Goal: Information Seeking & Learning: Check status

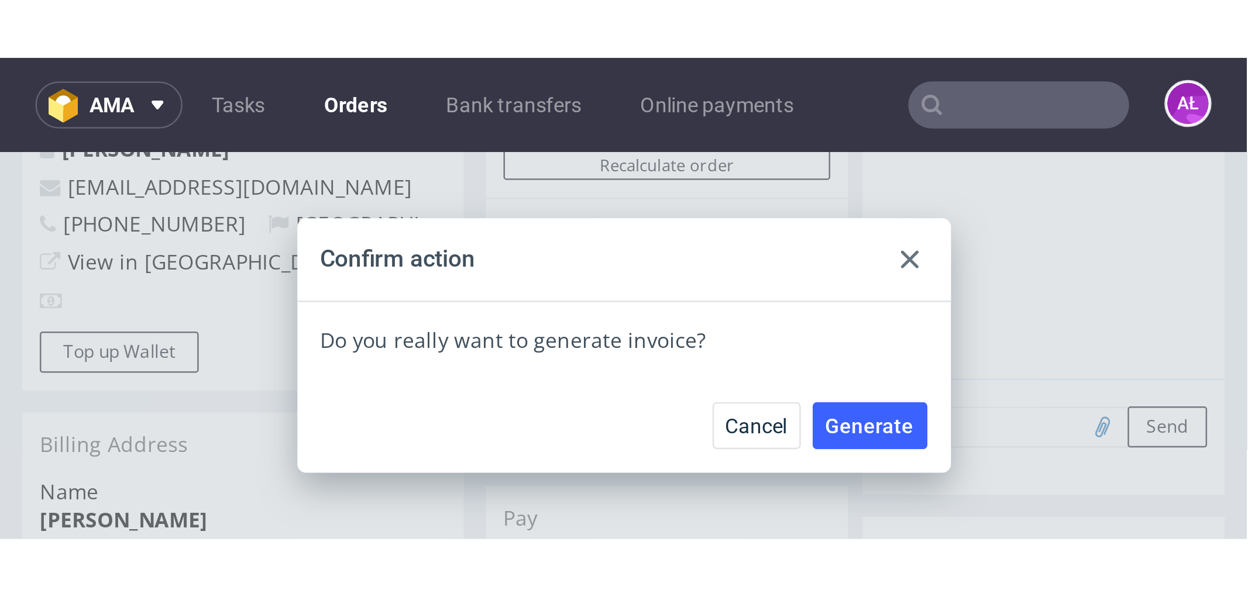
scroll to position [366, 0]
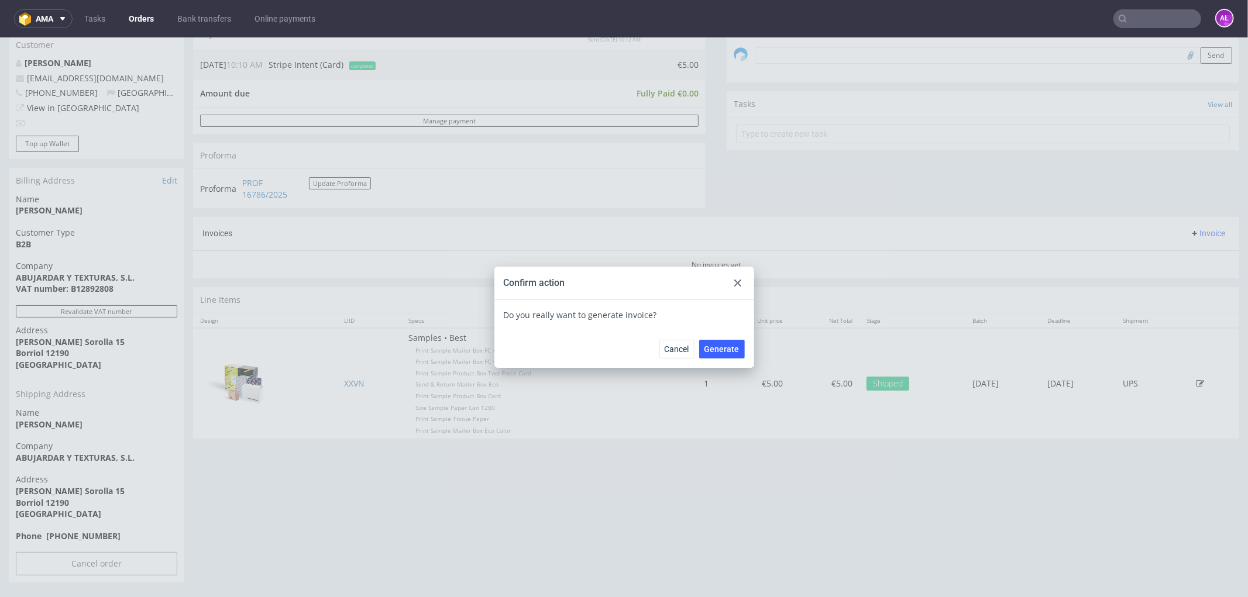
click at [998, 16] on input "text" at bounding box center [1158, 18] width 88 height 19
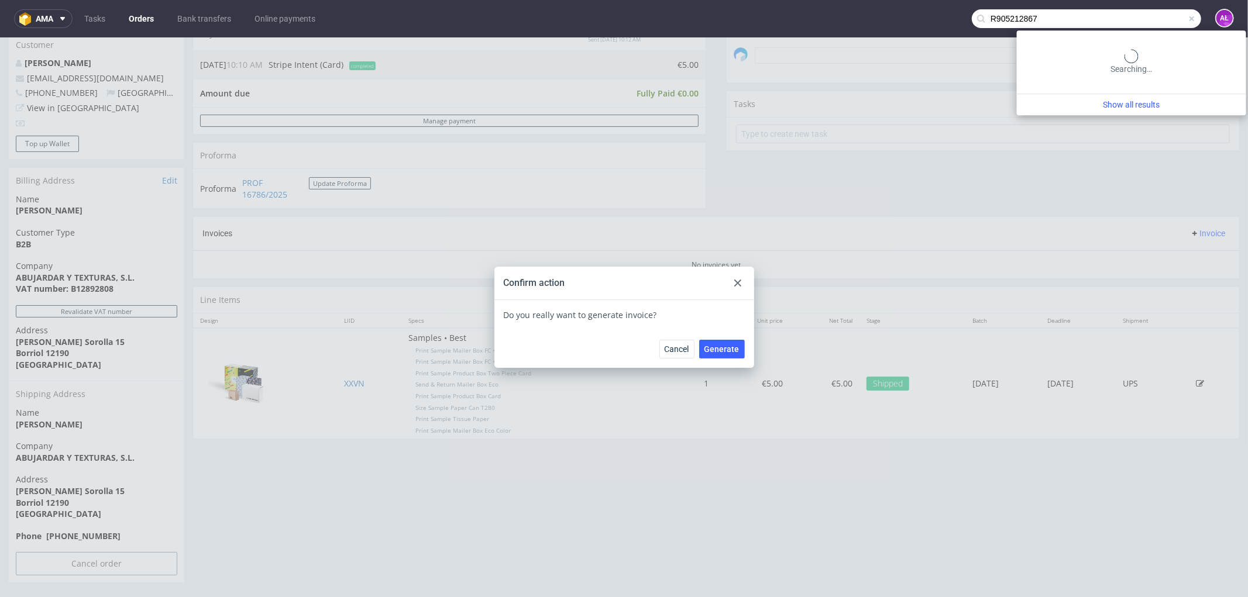
type input "R905212867"
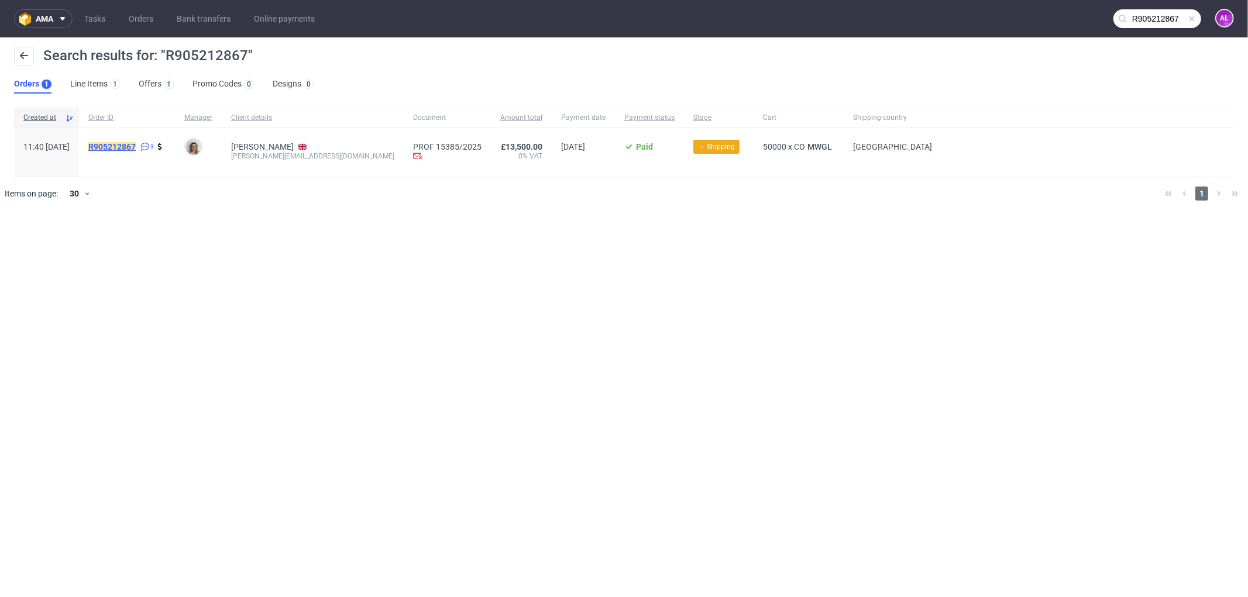
click at [136, 145] on mark "R905212867" at bounding box center [111, 146] width 47 height 9
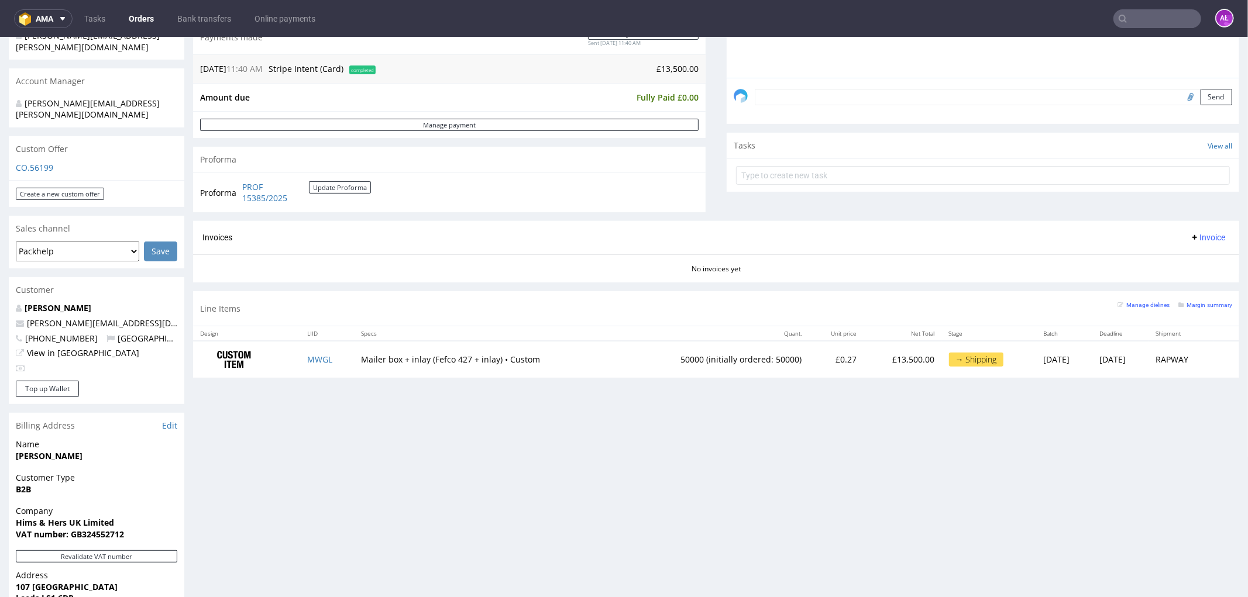
scroll to position [195, 0]
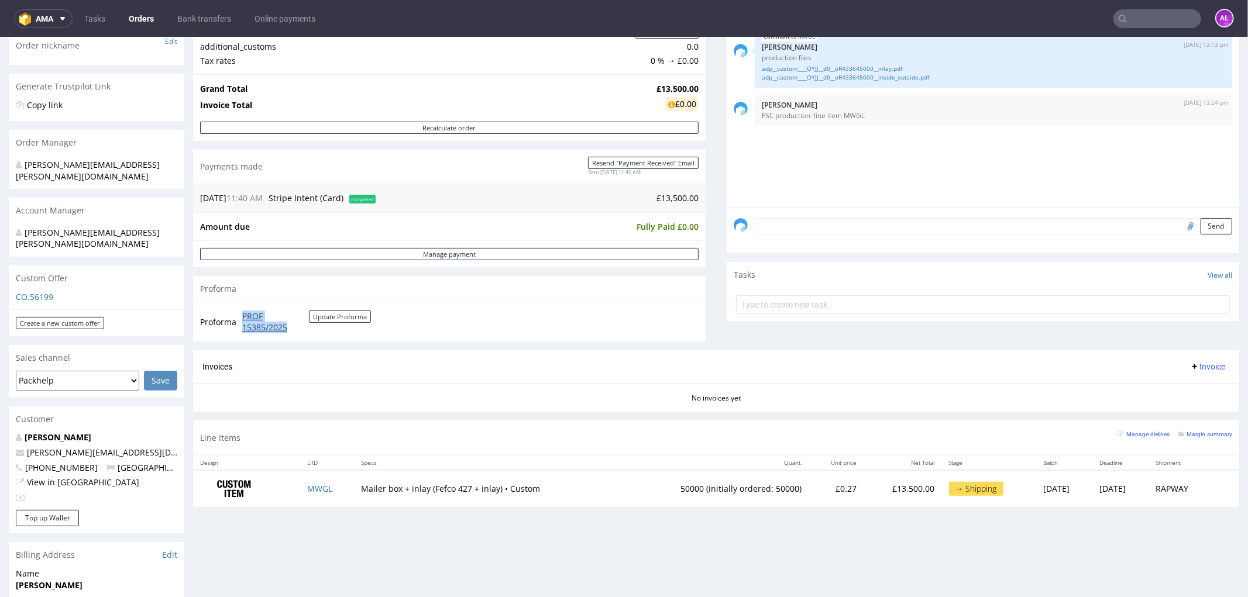
drag, startPoint x: 237, startPoint y: 315, endPoint x: 296, endPoint y: 324, distance: 59.1
click at [296, 324] on tr "Proforma PROF 15385/2025 Update Proforma" at bounding box center [286, 321] width 172 height 25
copy tr "PROF 15385/2025"
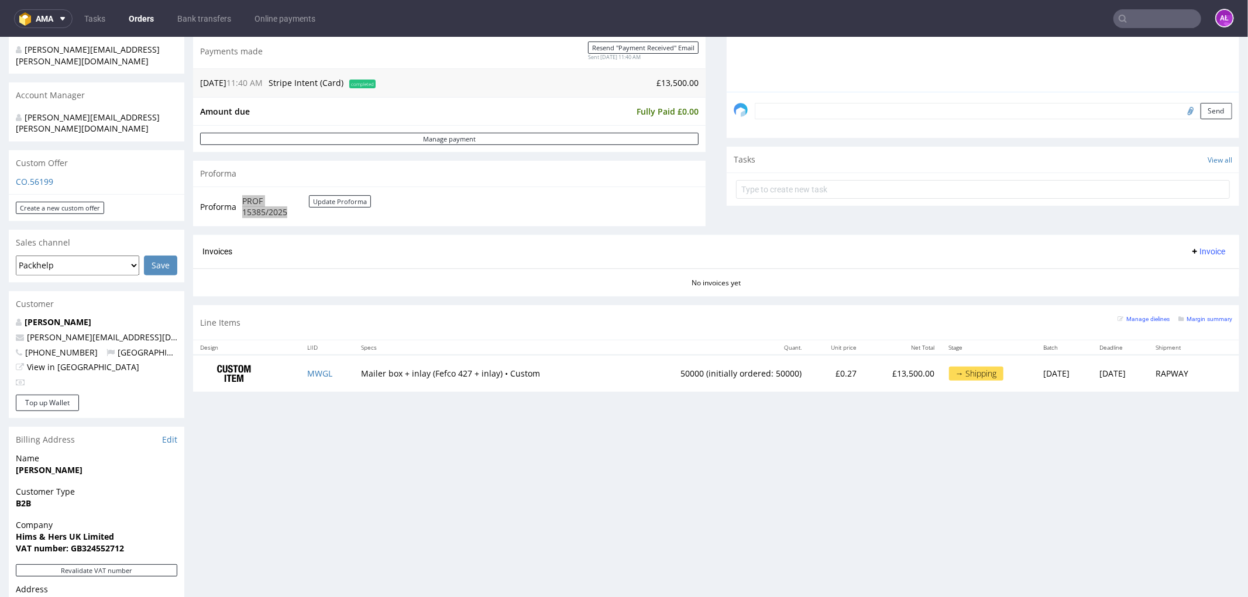
scroll to position [520, 0]
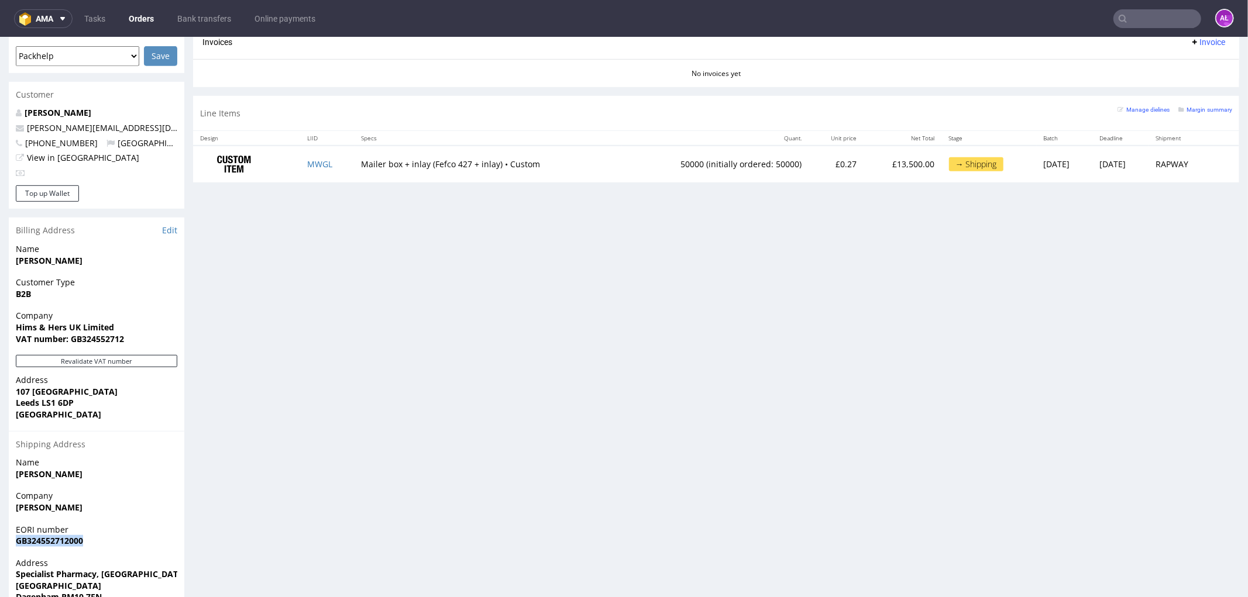
drag, startPoint x: 97, startPoint y: 513, endPoint x: 32, endPoint y: 517, distance: 65.1
click at [15, 456] on div "EORI number GB324552712000" at bounding box center [97, 540] width 176 height 33
copy strong "GB324552712000"
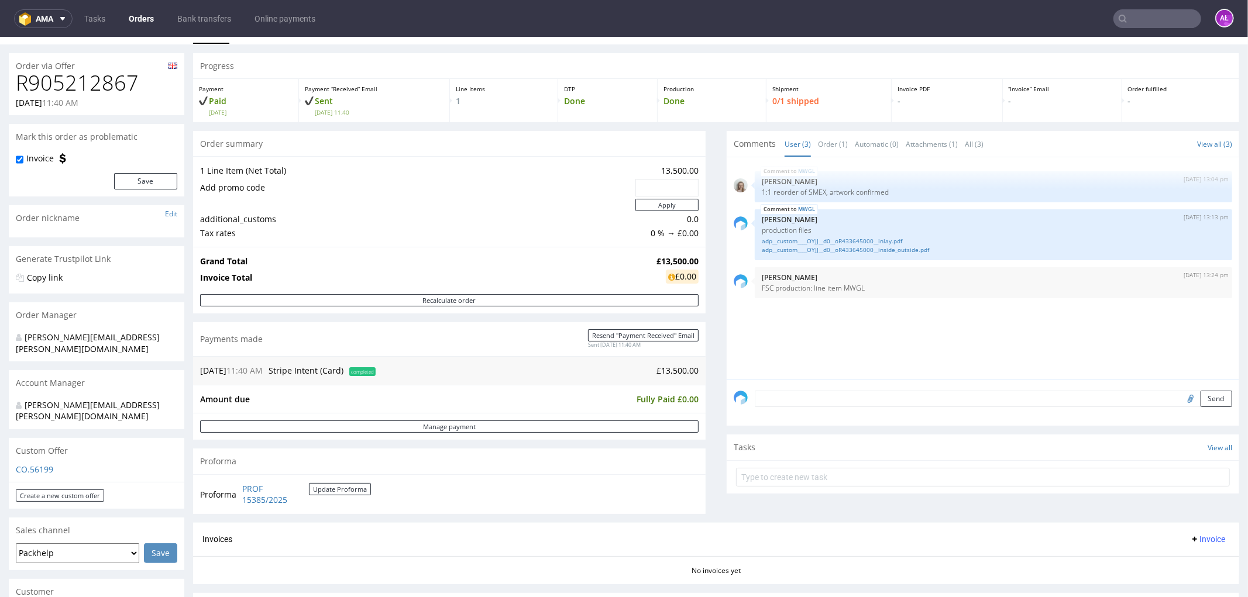
scroll to position [0, 0]
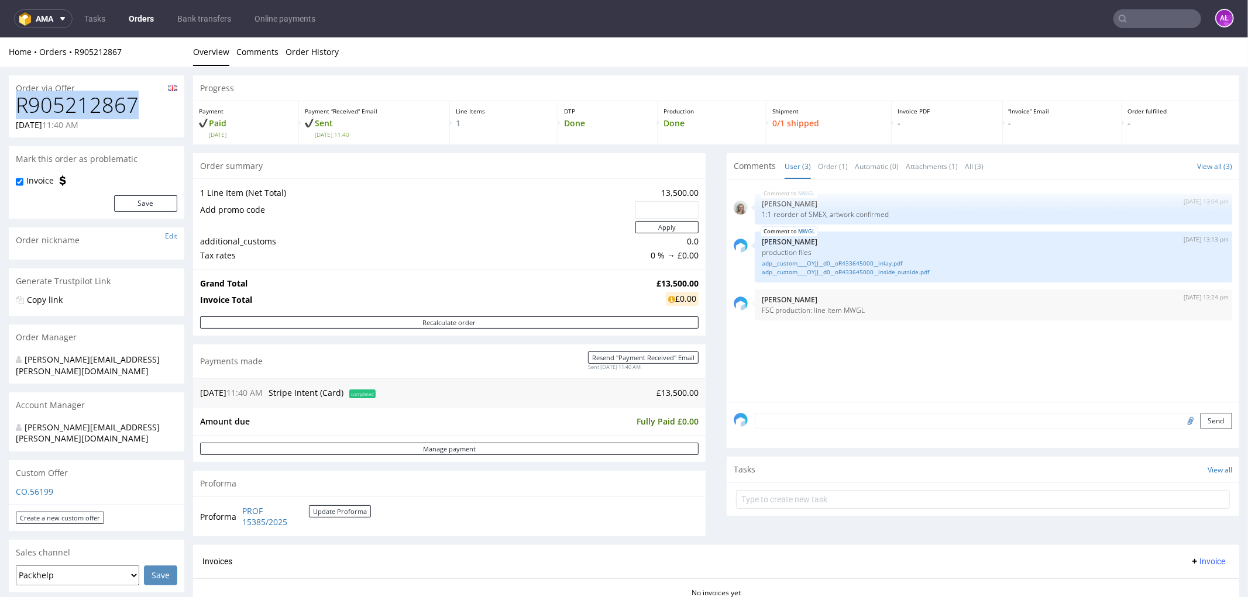
drag, startPoint x: 133, startPoint y: 109, endPoint x: 15, endPoint y: 104, distance: 118.9
click at [15, 104] on div "R905212867 16.07.2025 11:40 AM" at bounding box center [97, 115] width 176 height 44
copy h1 "R905212867"
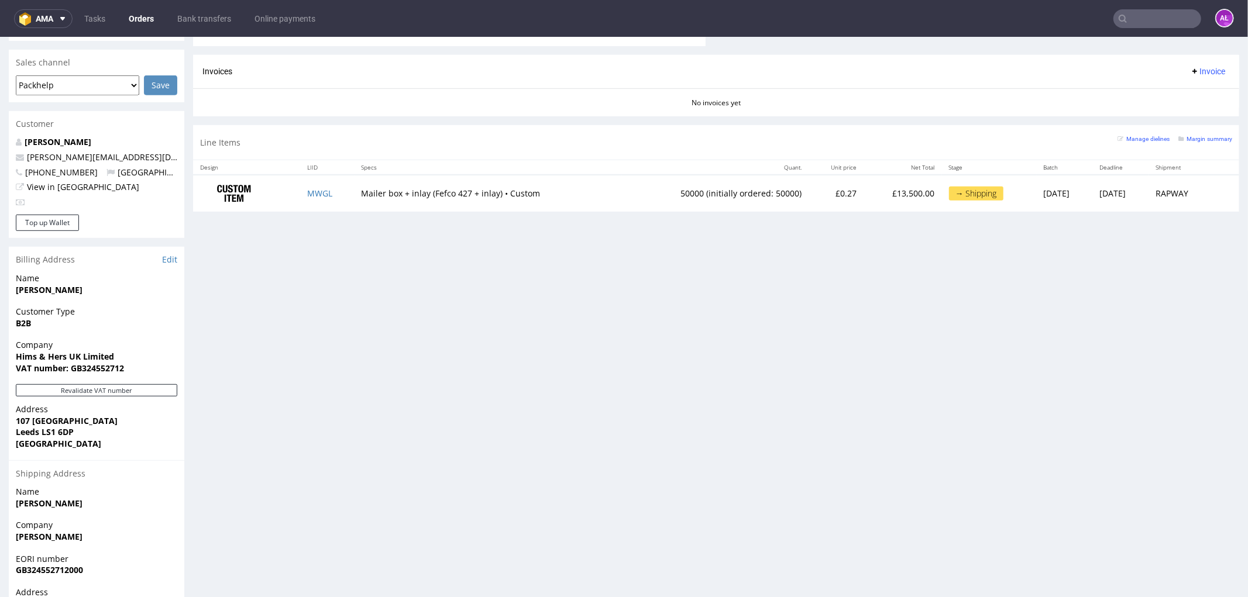
scroll to position [592, 0]
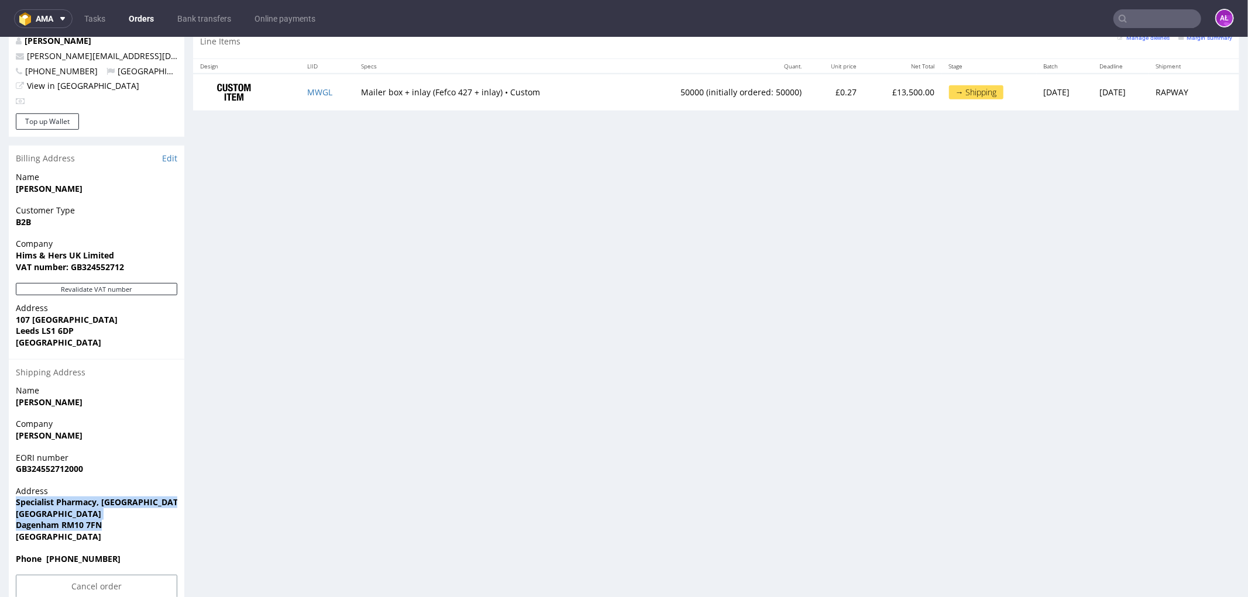
drag, startPoint x: 104, startPoint y: 502, endPoint x: 0, endPoint y: 482, distance: 105.5
click at [0, 456] on div "Order via Offer R905212867 16.07.2025 11:40 AM Mark this order as problematic I…" at bounding box center [624, 45] width 1248 height 1140
copy p "Specialist Pharmacy, Londoneast-UK Business & Technical Park Yew Tree Avenue Da…"
click at [850, 358] on div "Progress Payment Paid Wed 16 Jul Payment “Received” Email Sent Wed 16 Jul 11:40…" at bounding box center [716, 44] width 1046 height 1122
drag, startPoint x: 103, startPoint y: 502, endPoint x: 1, endPoint y: 478, distance: 104.5
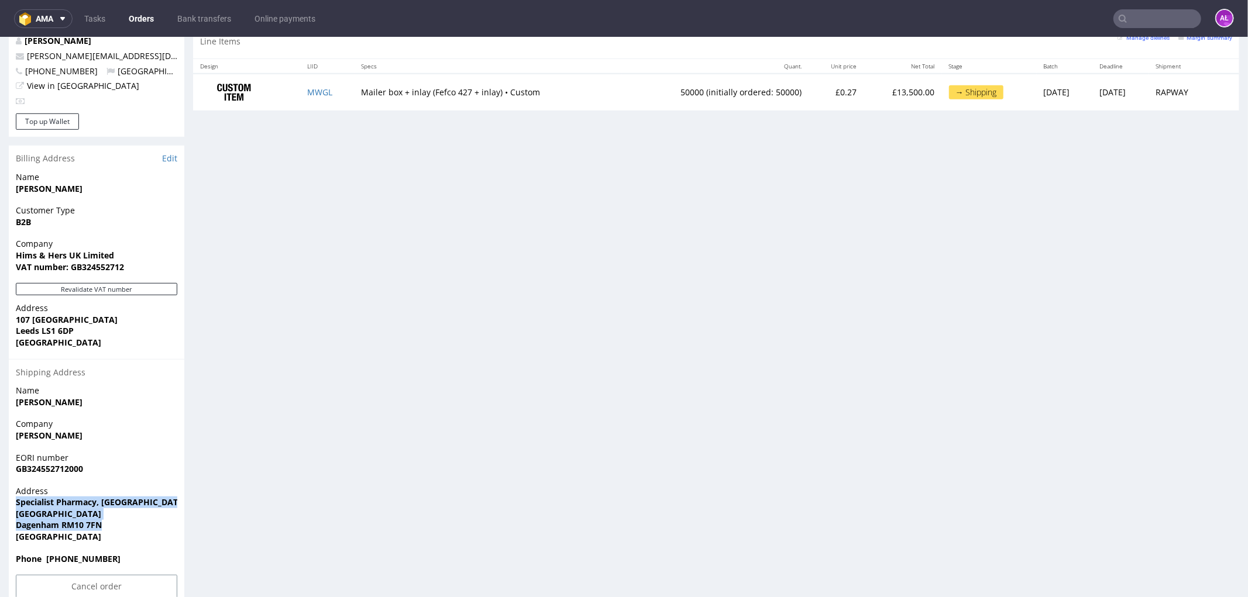
click at [1, 456] on div "Order via Offer R905212867 16.07.2025 11:40 AM Mark this order as problematic I…" at bounding box center [624, 45] width 1248 height 1140
copy p "Specialist Pharmacy, Londoneast-UK Business & Technical Park Yew Tree Avenue Da…"
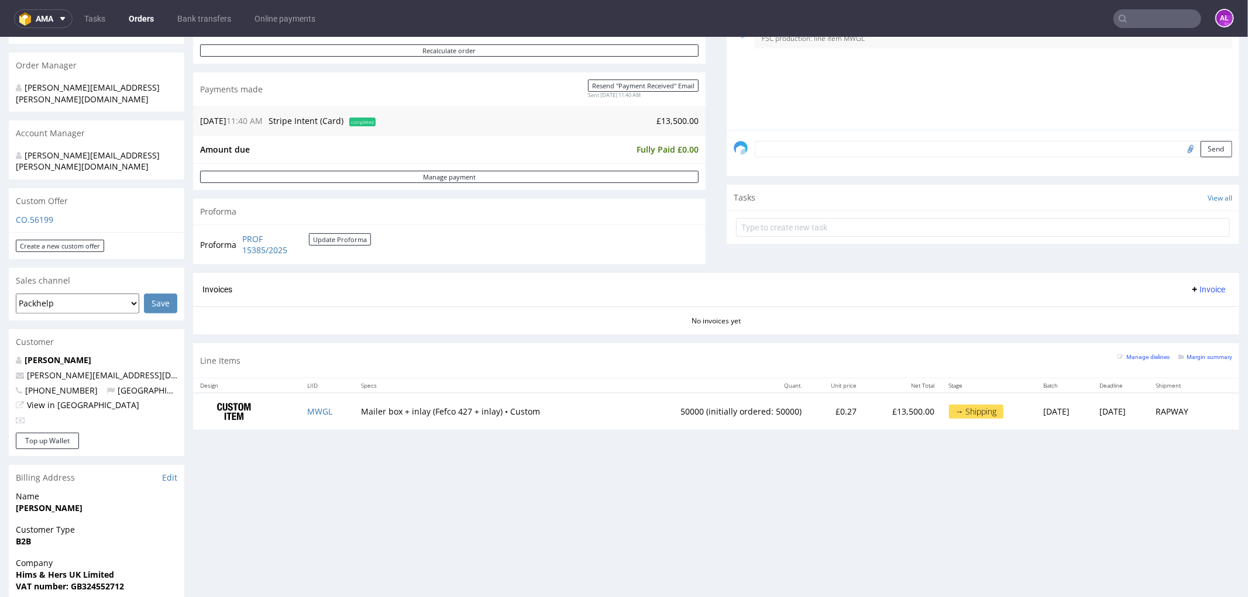
scroll to position [455, 0]
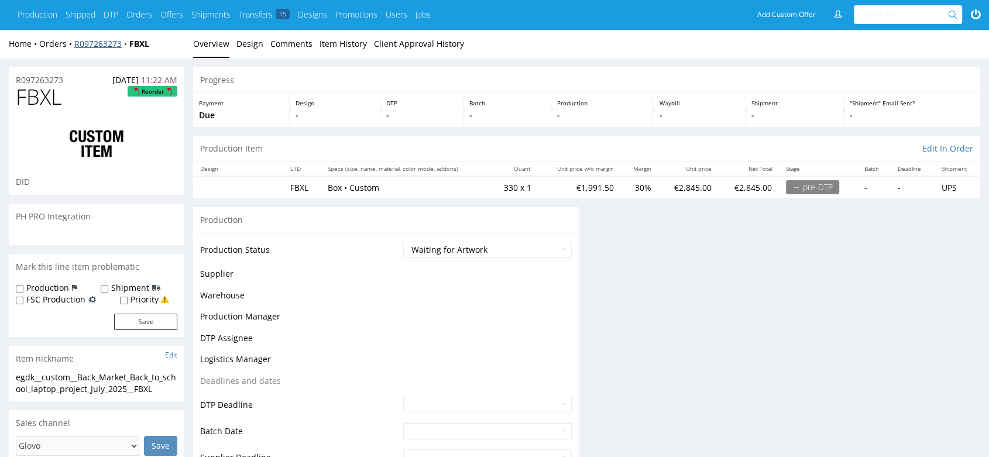
click at [81, 38] on link "R097263273" at bounding box center [101, 43] width 55 height 11
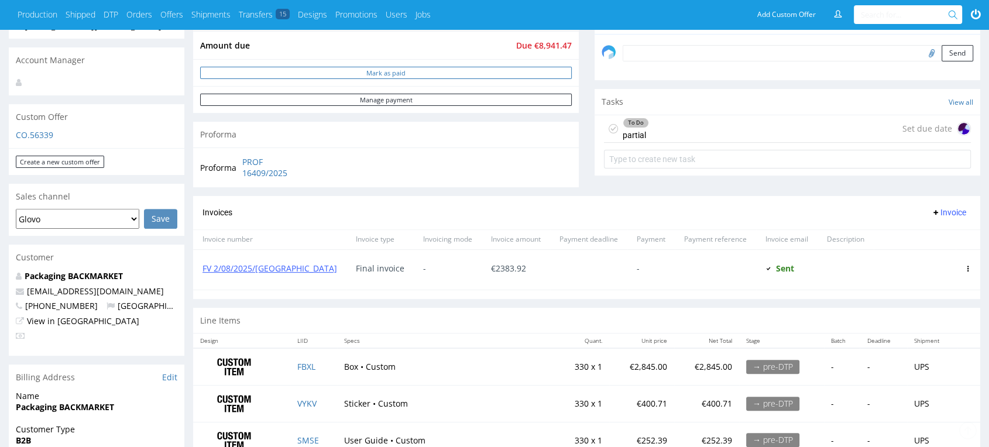
scroll to position [390, 0]
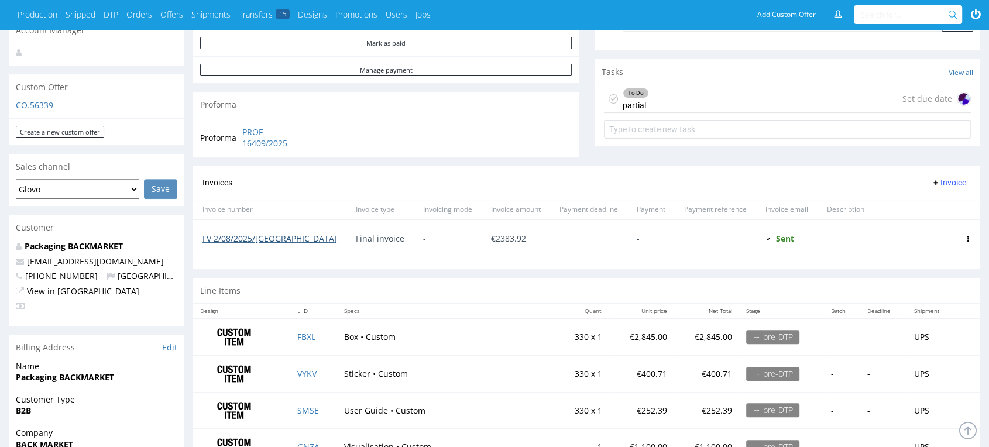
click at [250, 239] on link "FV 2/08/2025/[GEOGRAPHIC_DATA]" at bounding box center [269, 238] width 135 height 11
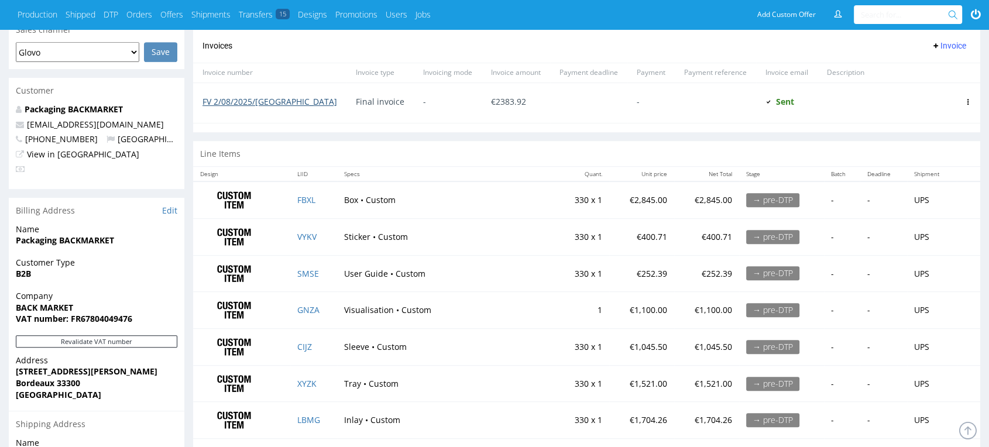
scroll to position [520, 0]
